Goal: Information Seeking & Learning: Learn about a topic

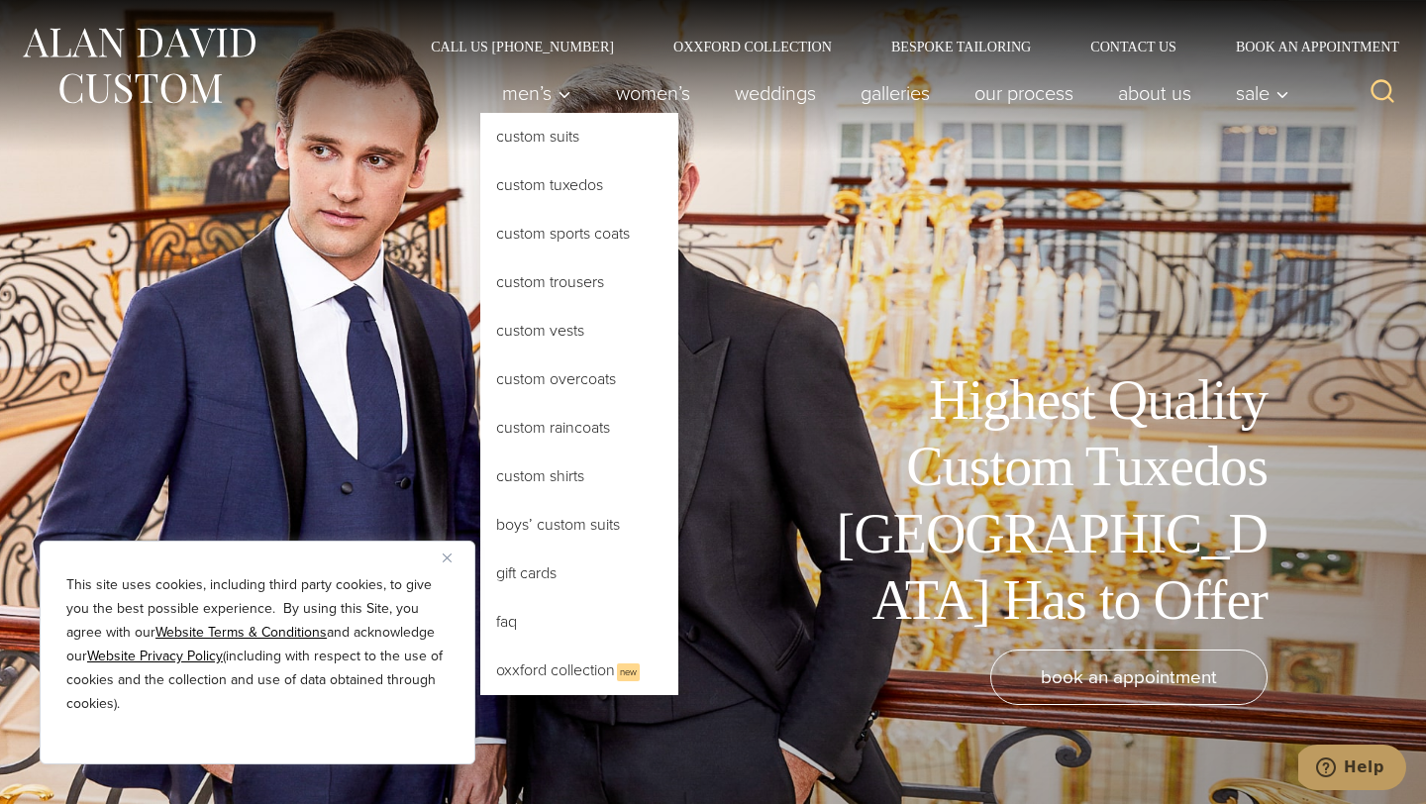
click at [547, 186] on link "Custom Tuxedos" at bounding box center [579, 185] width 198 height 48
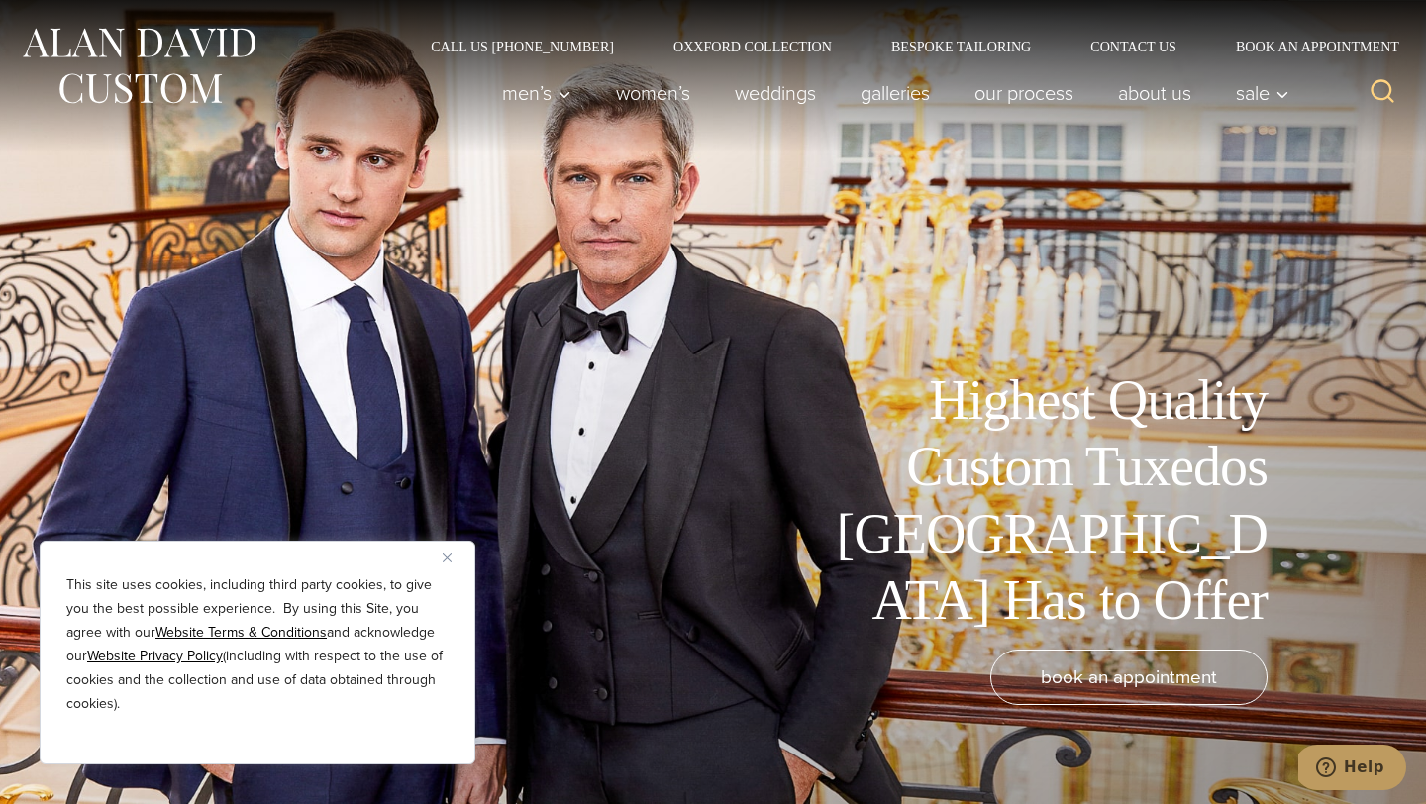
click at [446, 542] on div "This site uses cookies, including third party cookies, to give you the best pos…" at bounding box center [258, 653] width 436 height 224
click at [446, 557] on img "Close" at bounding box center [447, 558] width 9 height 9
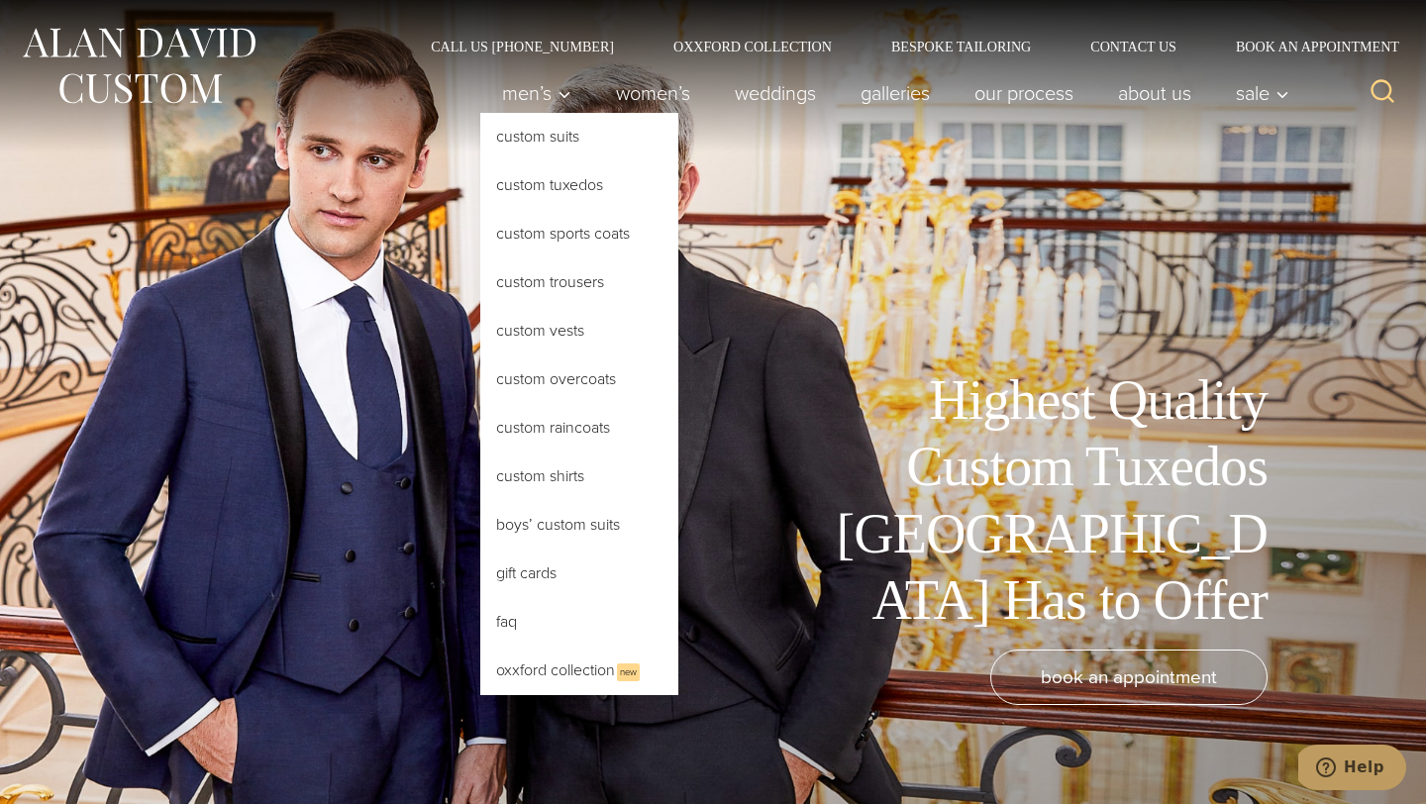
click at [564, 198] on link "Custom Tuxedos" at bounding box center [579, 185] width 198 height 48
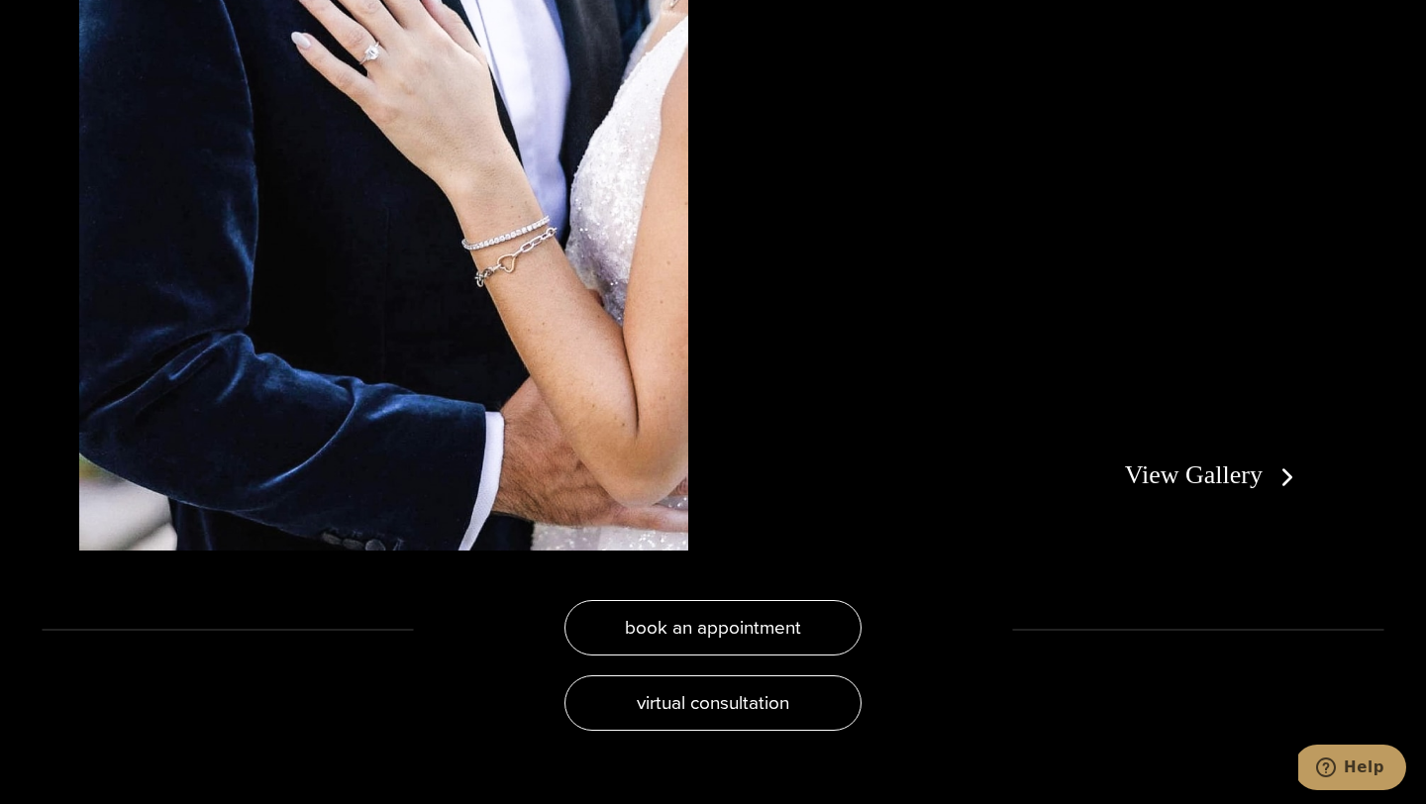
scroll to position [3960, 0]
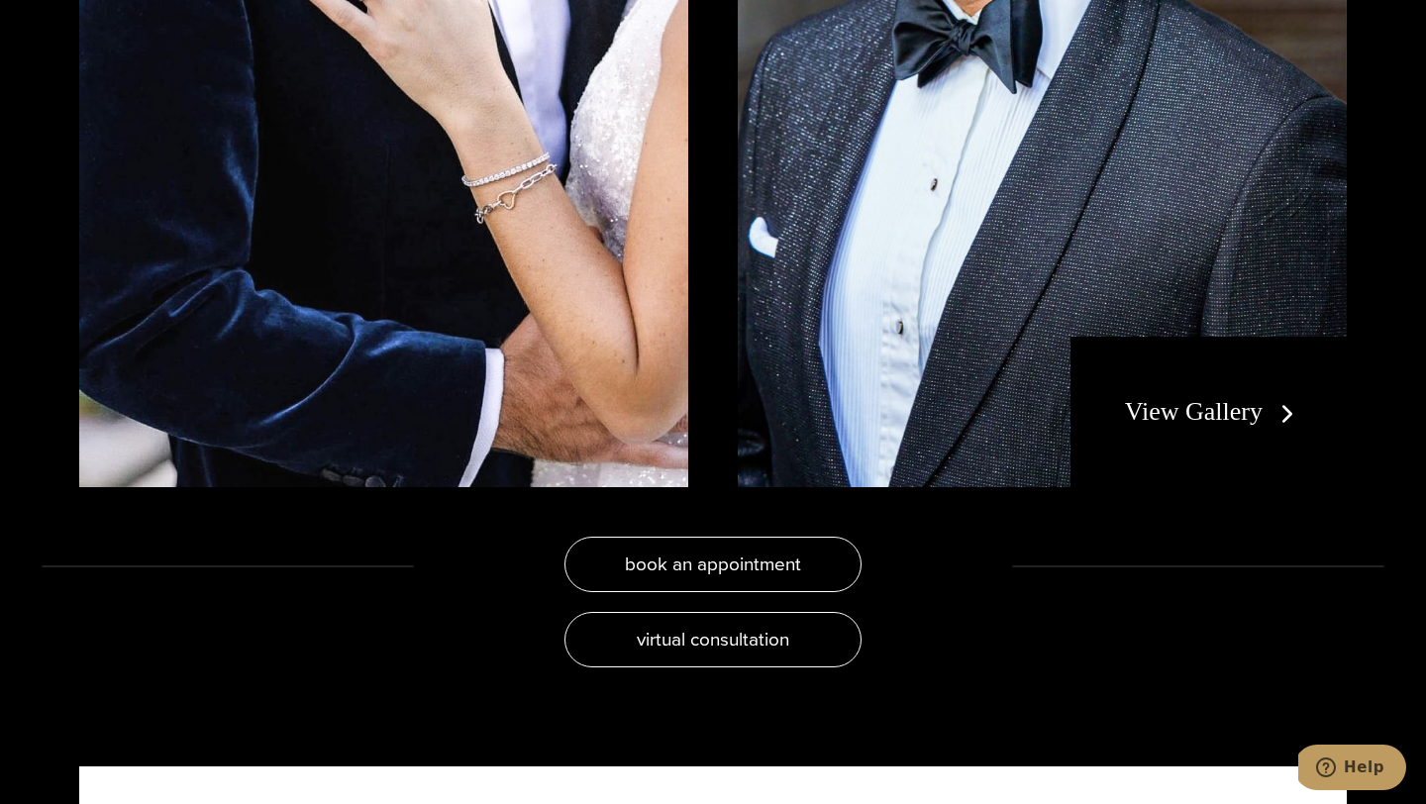
click at [1180, 427] on div "View Gallery" at bounding box center [1209, 412] width 276 height 151
click at [1224, 407] on link "View Gallery" at bounding box center [1213, 411] width 177 height 29
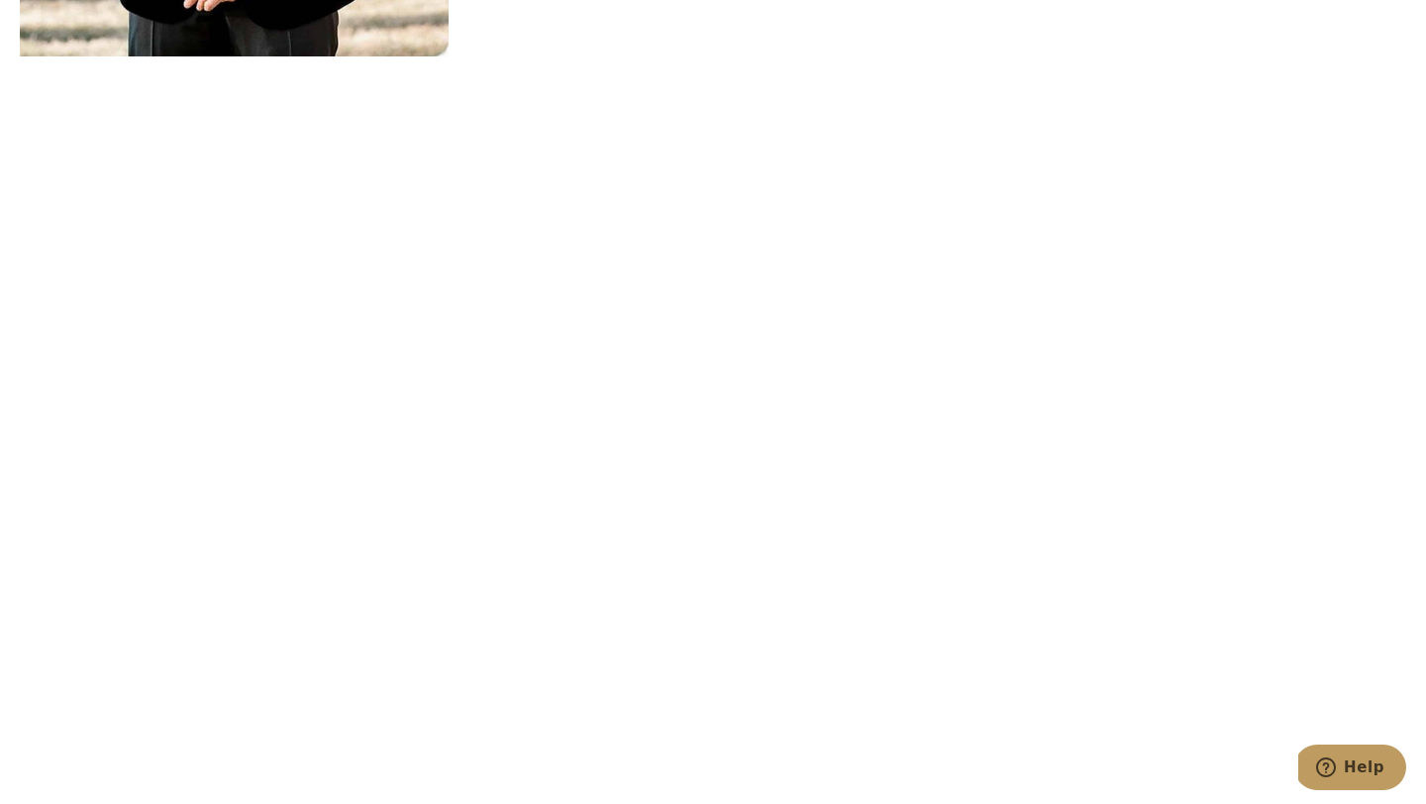
scroll to position [7268, 0]
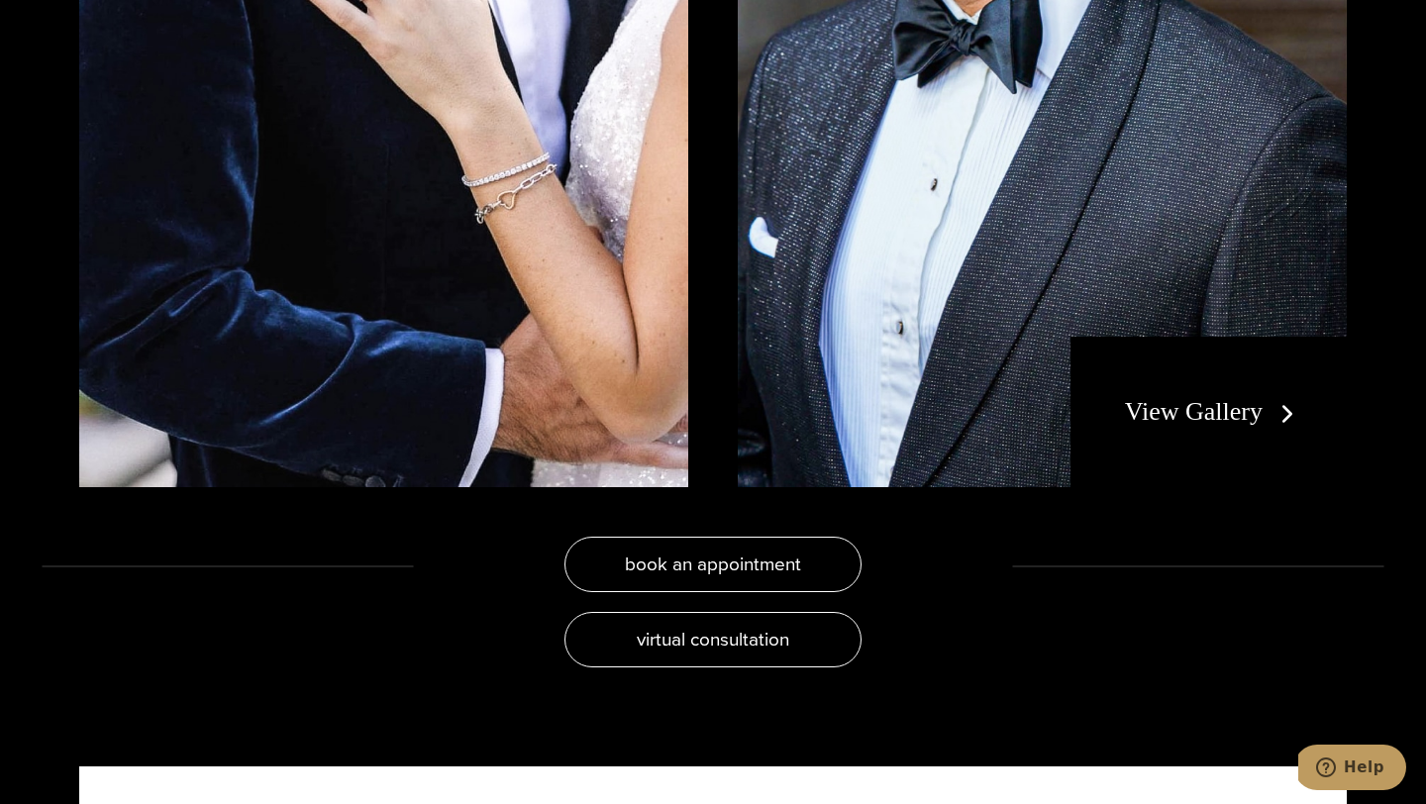
scroll to position [3961, 0]
